Goal: Task Accomplishment & Management: Use online tool/utility

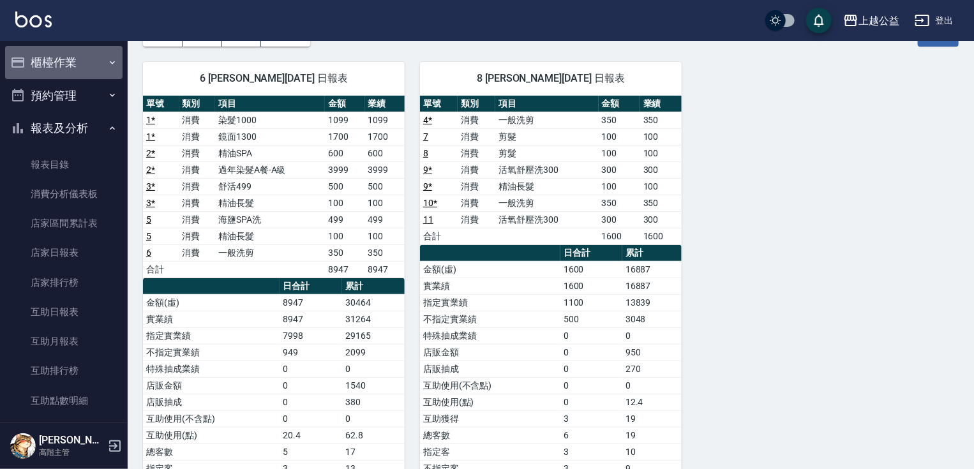
click at [98, 59] on button "櫃檯作業" at bounding box center [63, 62] width 117 height 33
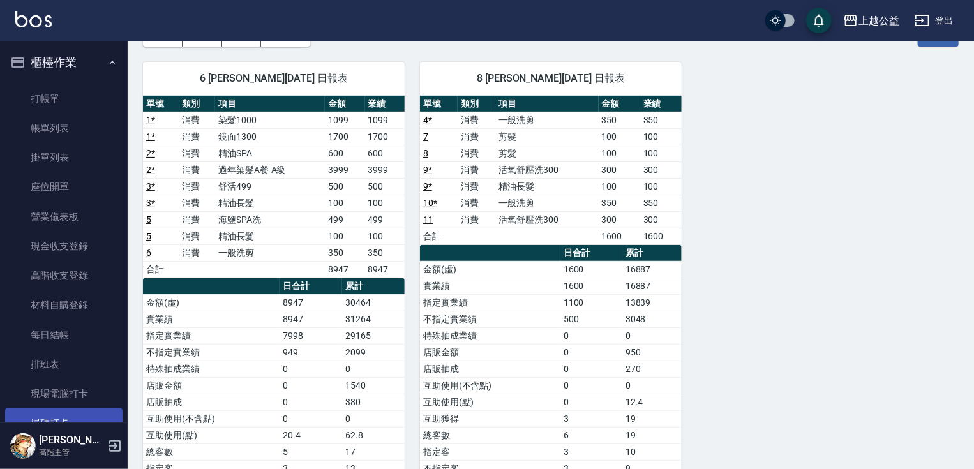
click at [64, 421] on link "掃碼打卡" at bounding box center [63, 423] width 117 height 29
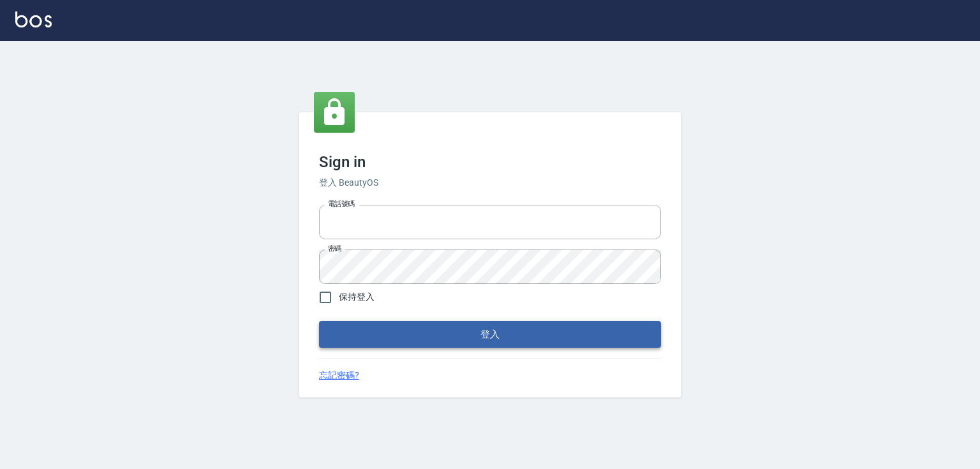
type input "0979268866"
click at [488, 337] on button "登入" at bounding box center [490, 334] width 342 height 27
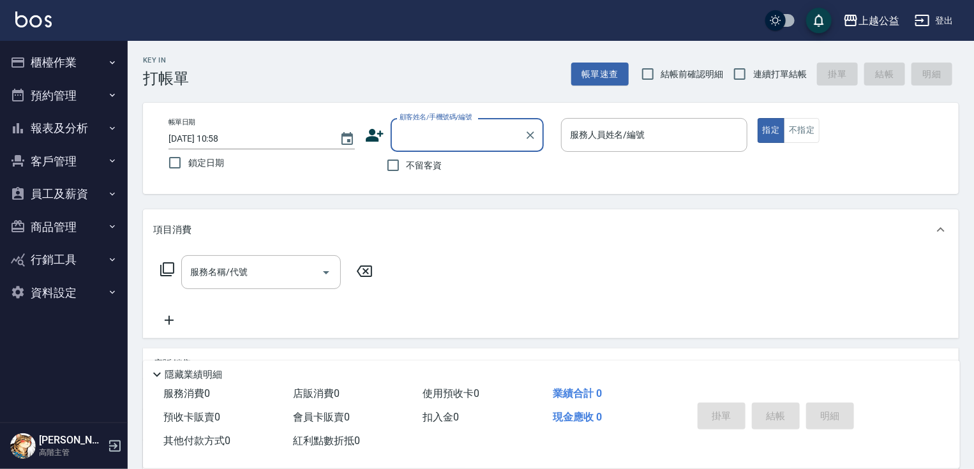
click at [84, 63] on button "櫃檯作業" at bounding box center [63, 62] width 117 height 33
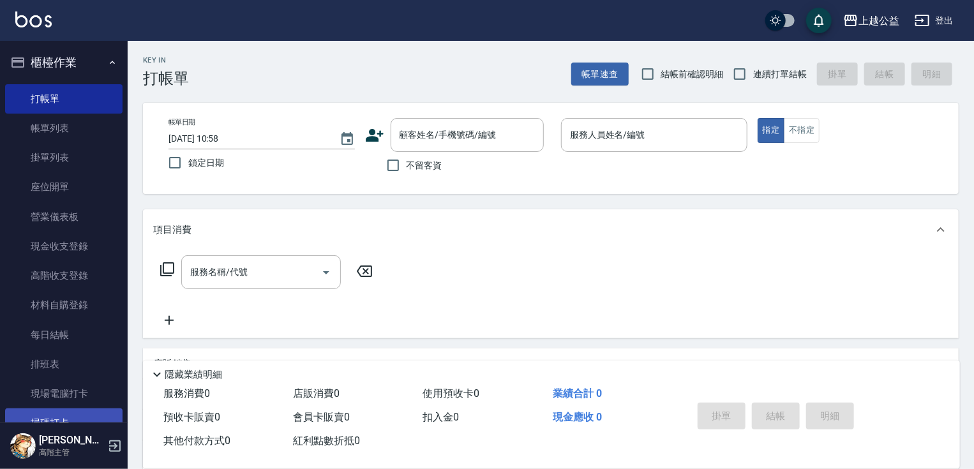
click at [87, 410] on link "掃碼打卡" at bounding box center [63, 423] width 117 height 29
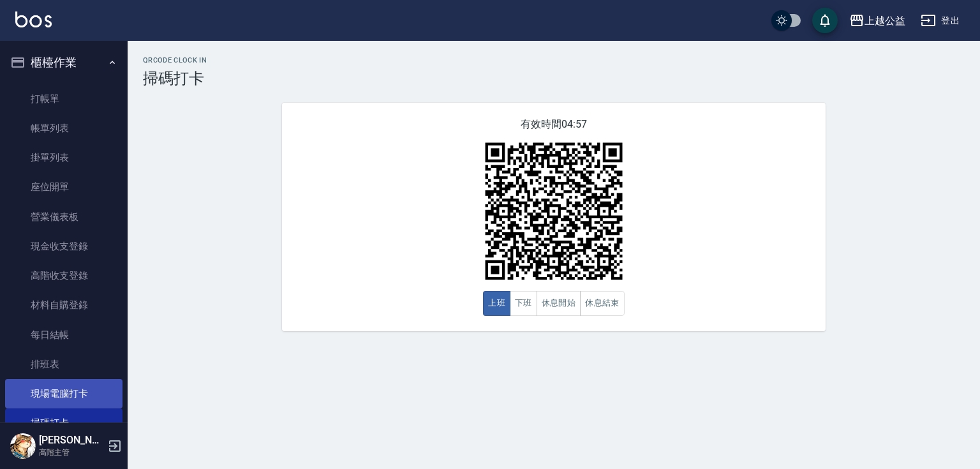
click at [86, 386] on link "現場電腦打卡" at bounding box center [63, 393] width 117 height 29
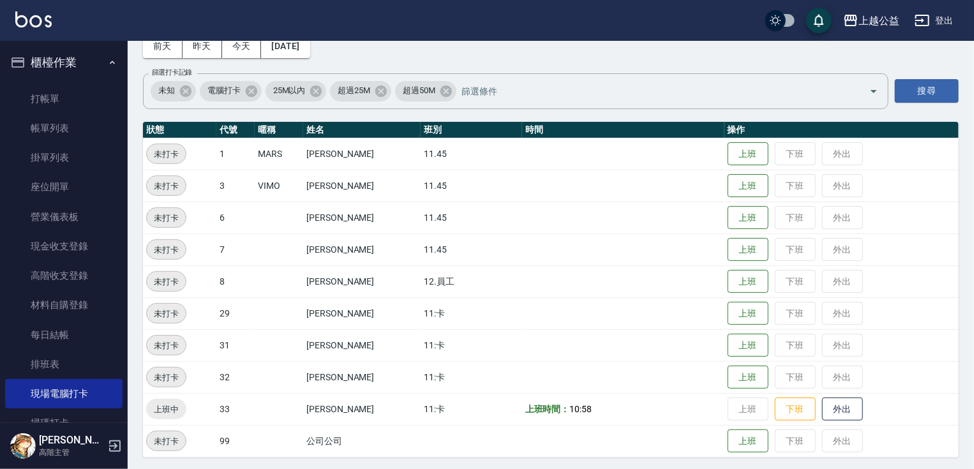
scroll to position [71, 0]
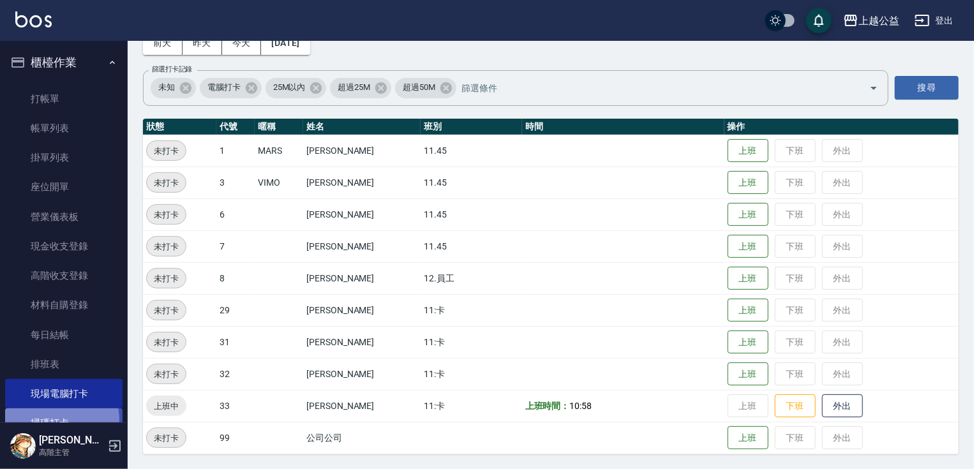
click at [47, 420] on link "掃碼打卡" at bounding box center [63, 423] width 117 height 29
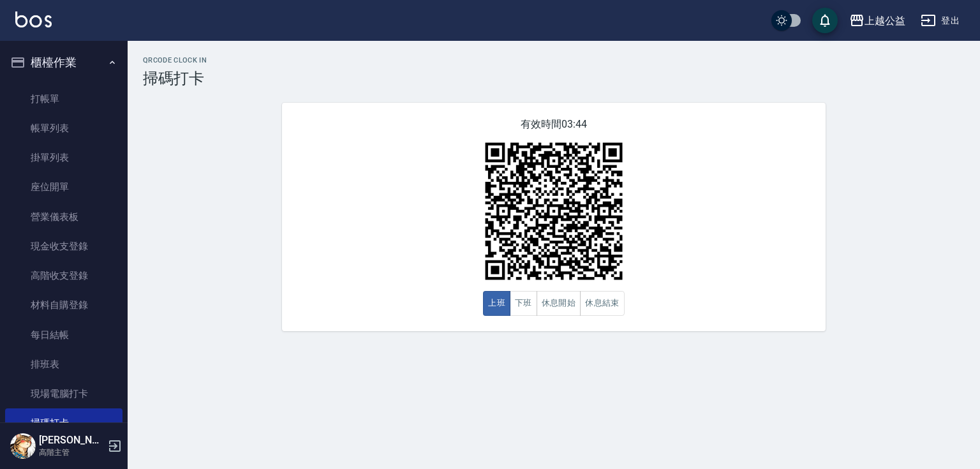
scroll to position [266, 0]
